Goal: Book appointment/travel/reservation

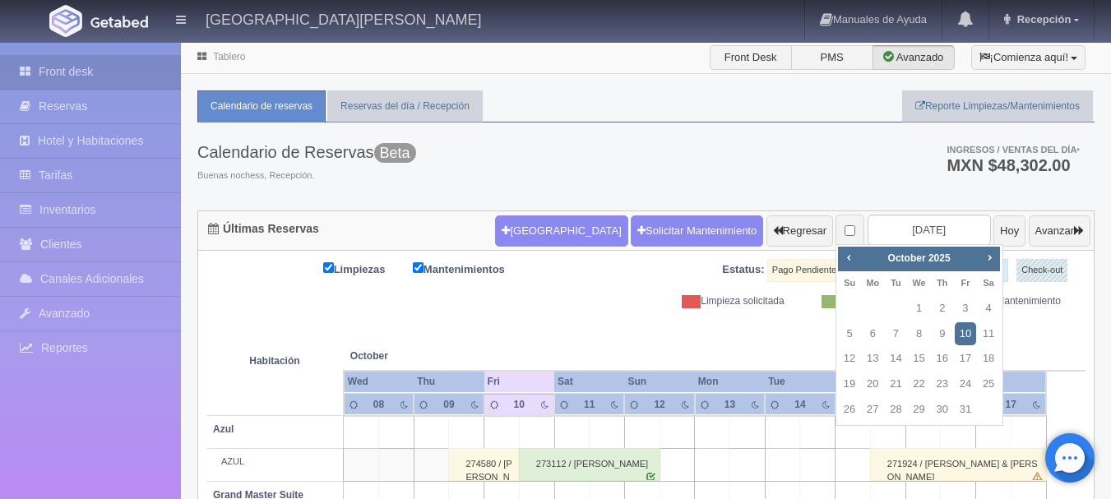
click at [986, 247] on div "Prev Next October 2025" at bounding box center [919, 259] width 162 height 25
click at [986, 252] on span "Next" at bounding box center [988, 257] width 13 height 13
click at [988, 255] on span "Next" at bounding box center [988, 257] width 13 height 13
click at [986, 307] on link "6" at bounding box center [987, 309] width 21 height 24
type input "[DATE]"
